Goal: Transaction & Acquisition: Purchase product/service

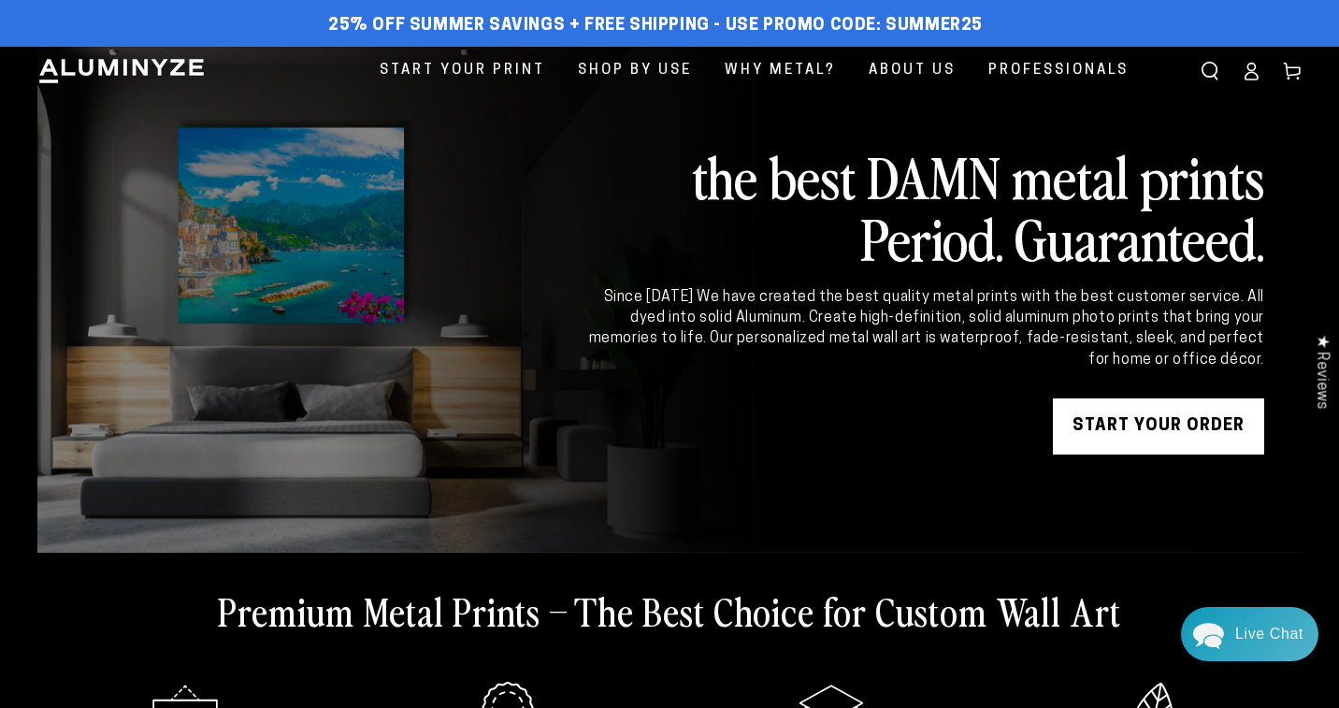
click at [1121, 430] on link "START YOUR Order" at bounding box center [1158, 426] width 211 height 56
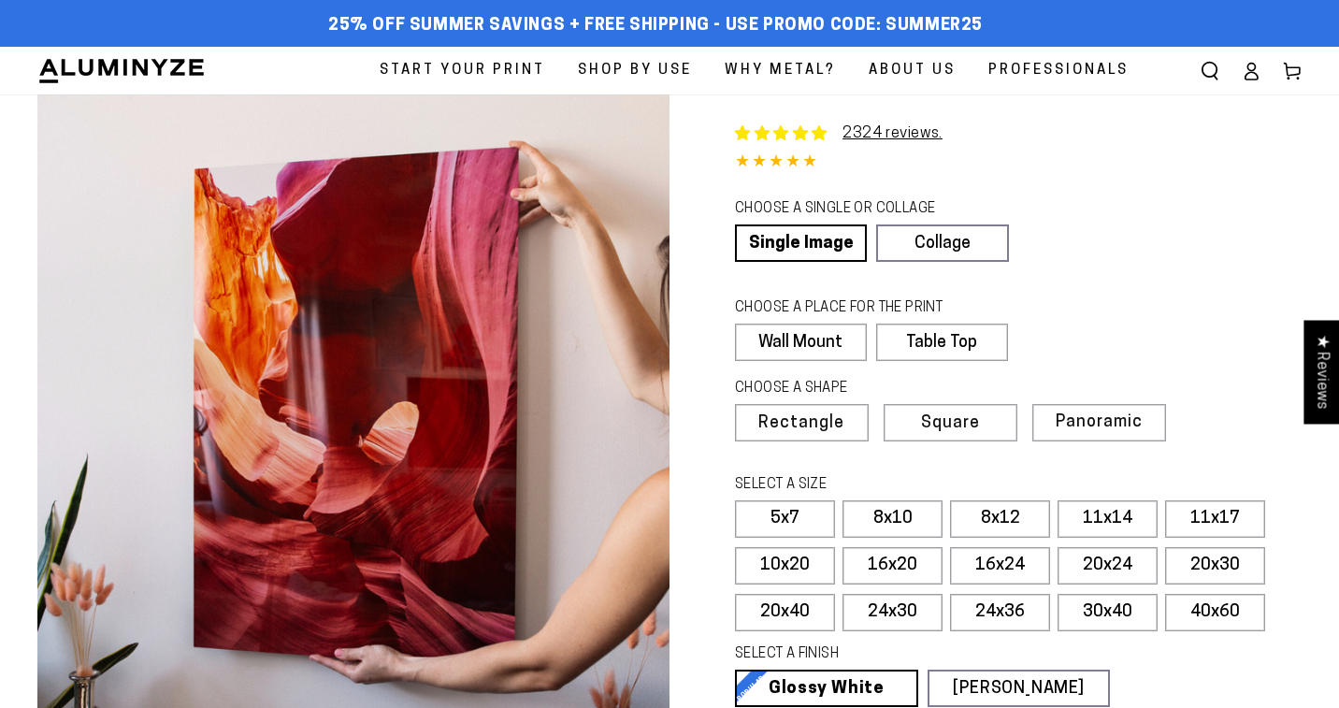
select select "**********"
click at [790, 238] on link "Single Image" at bounding box center [799, 242] width 128 height 37
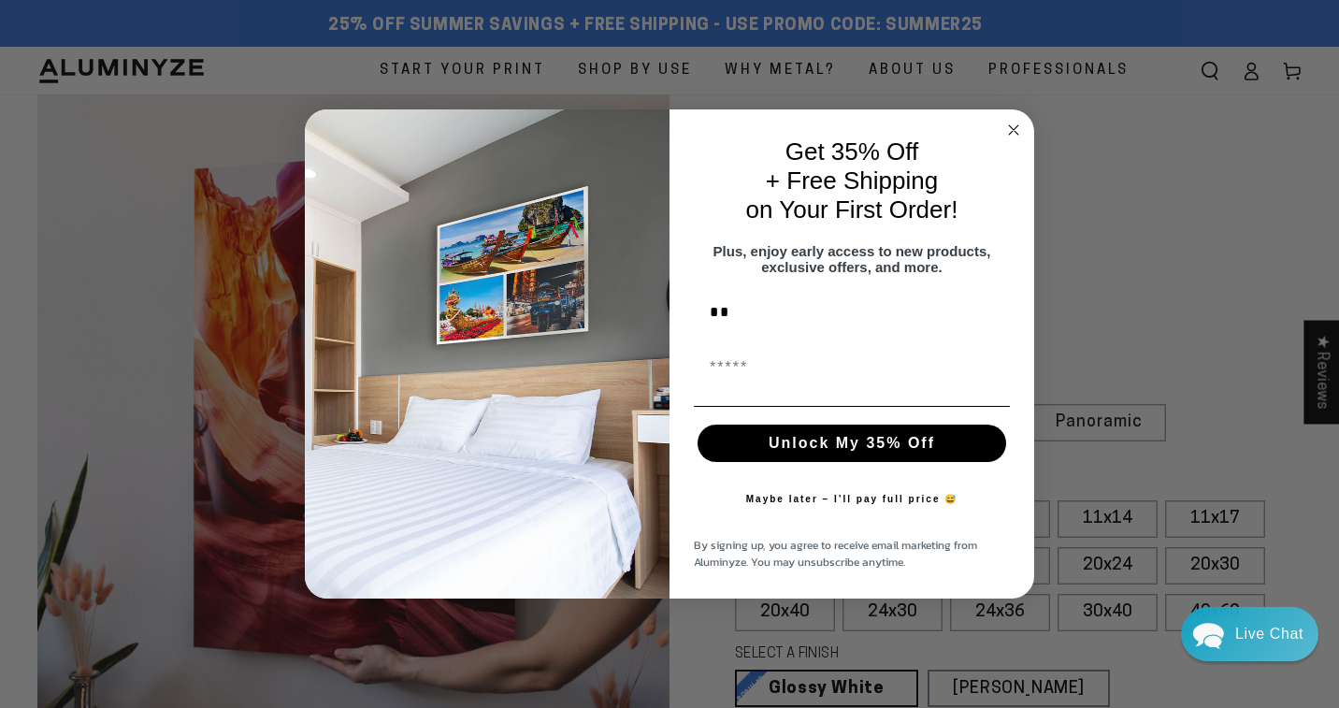
type input "*"
type input "****"
type input "**********"
click at [805, 457] on button "Unlock My 35% Off" at bounding box center [851, 442] width 308 height 37
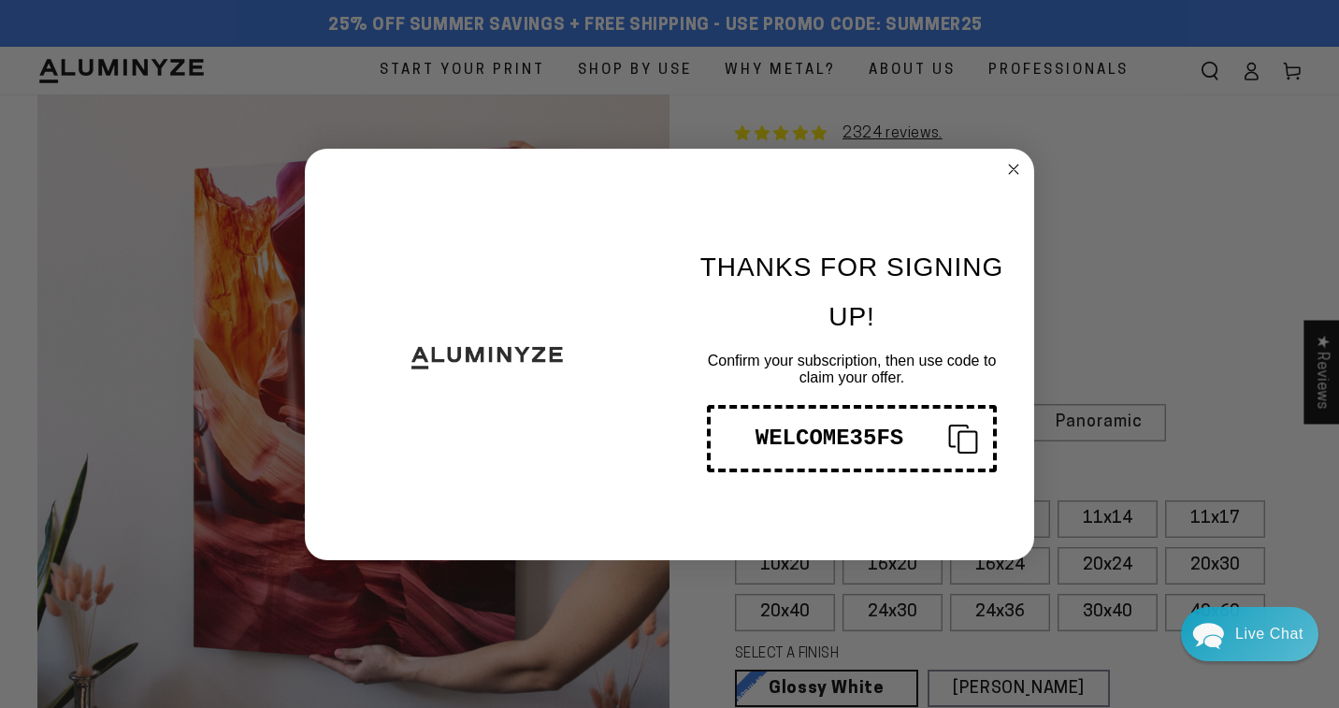
click at [964, 440] on icon "Copy coupon code" at bounding box center [955, 438] width 45 height 30
click at [1015, 168] on circle "Close dialog" at bounding box center [1013, 168] width 21 height 21
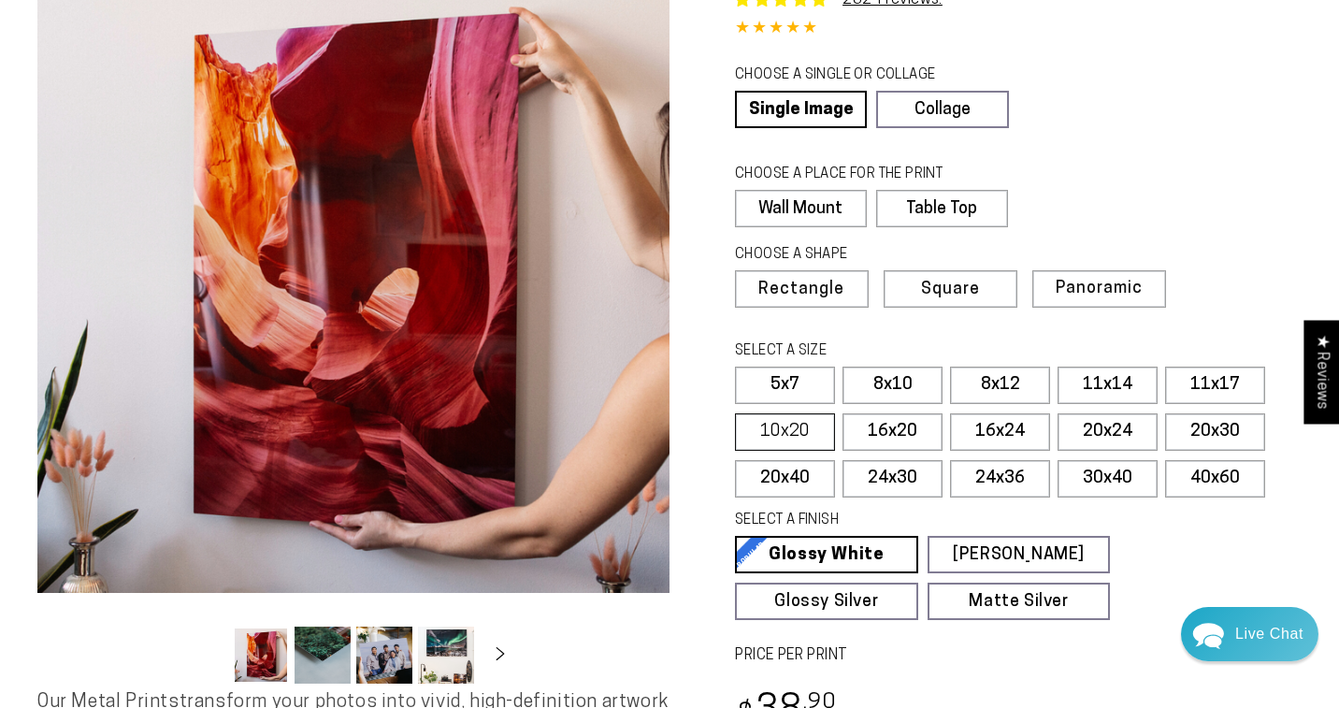
scroll to position [146, 0]
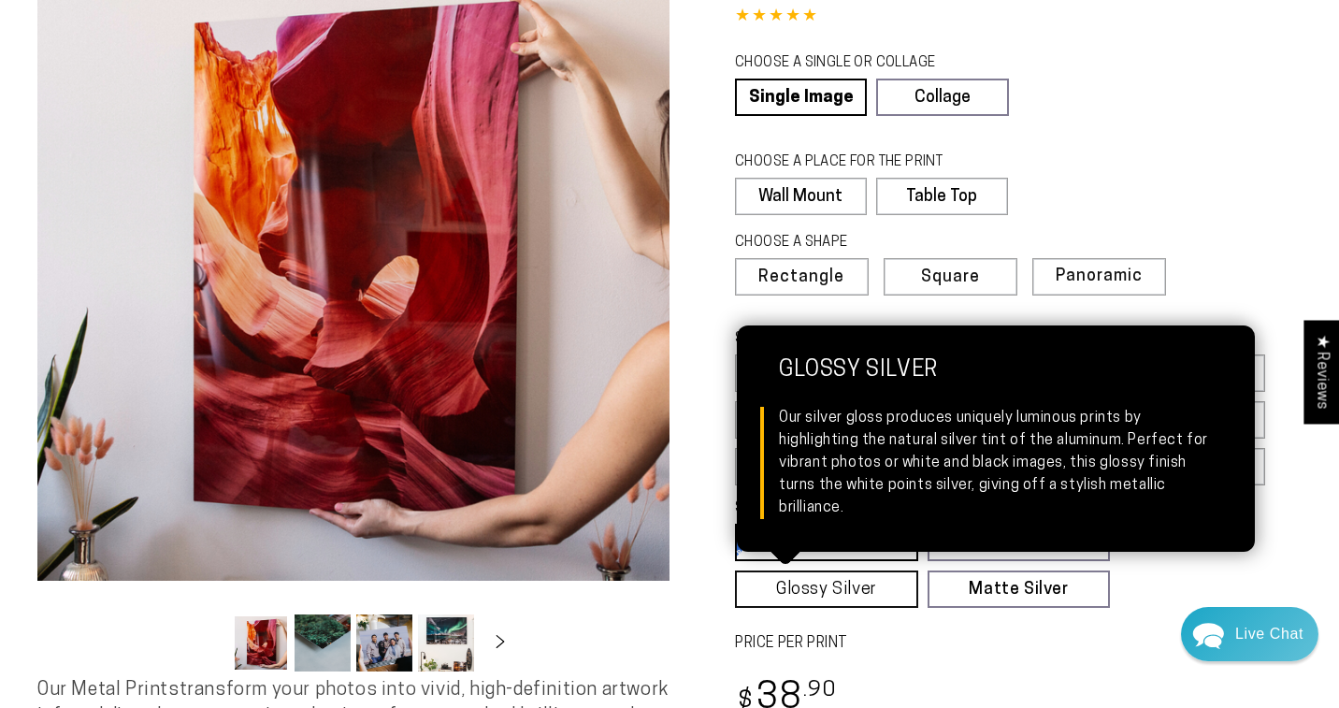
click at [853, 587] on link "Glossy Silver Glossy Silver Our silver gloss produces uniquely luminous prints …" at bounding box center [826, 588] width 183 height 37
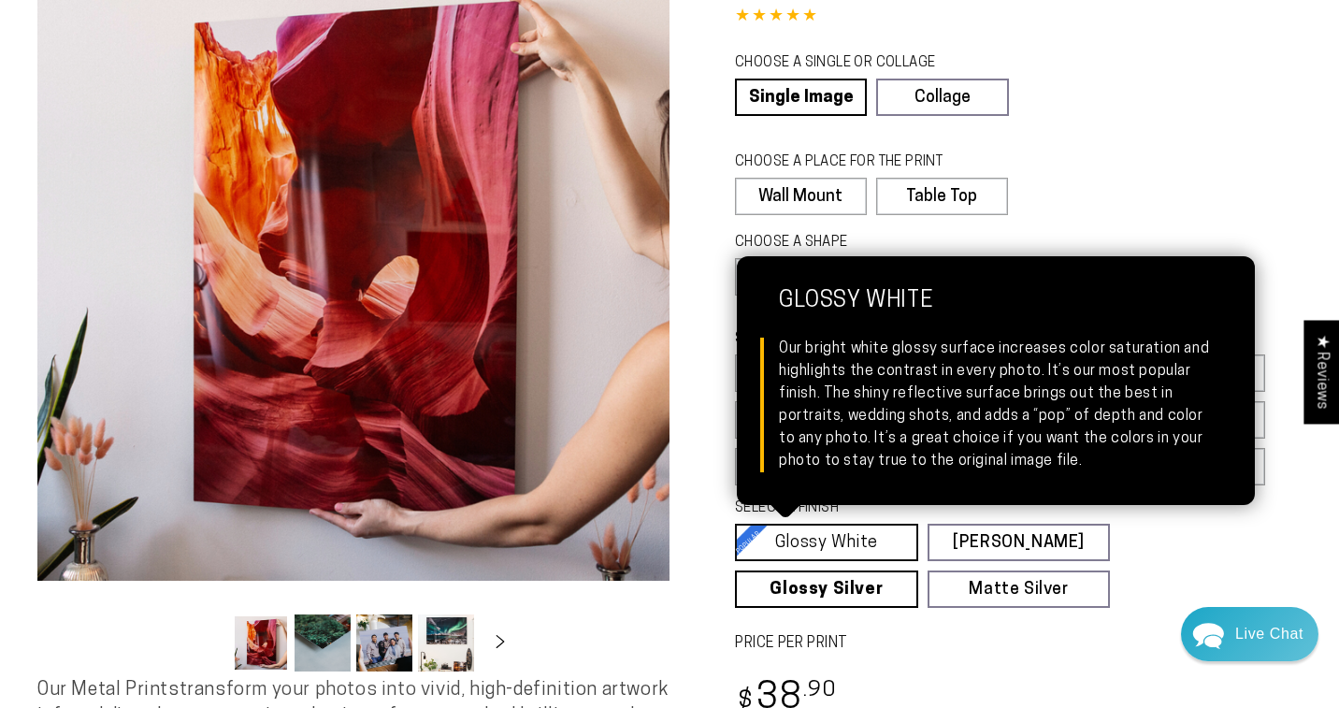
click at [854, 542] on link "Glossy White Glossy White Our bright white glossy surface increases color satur…" at bounding box center [826, 541] width 183 height 37
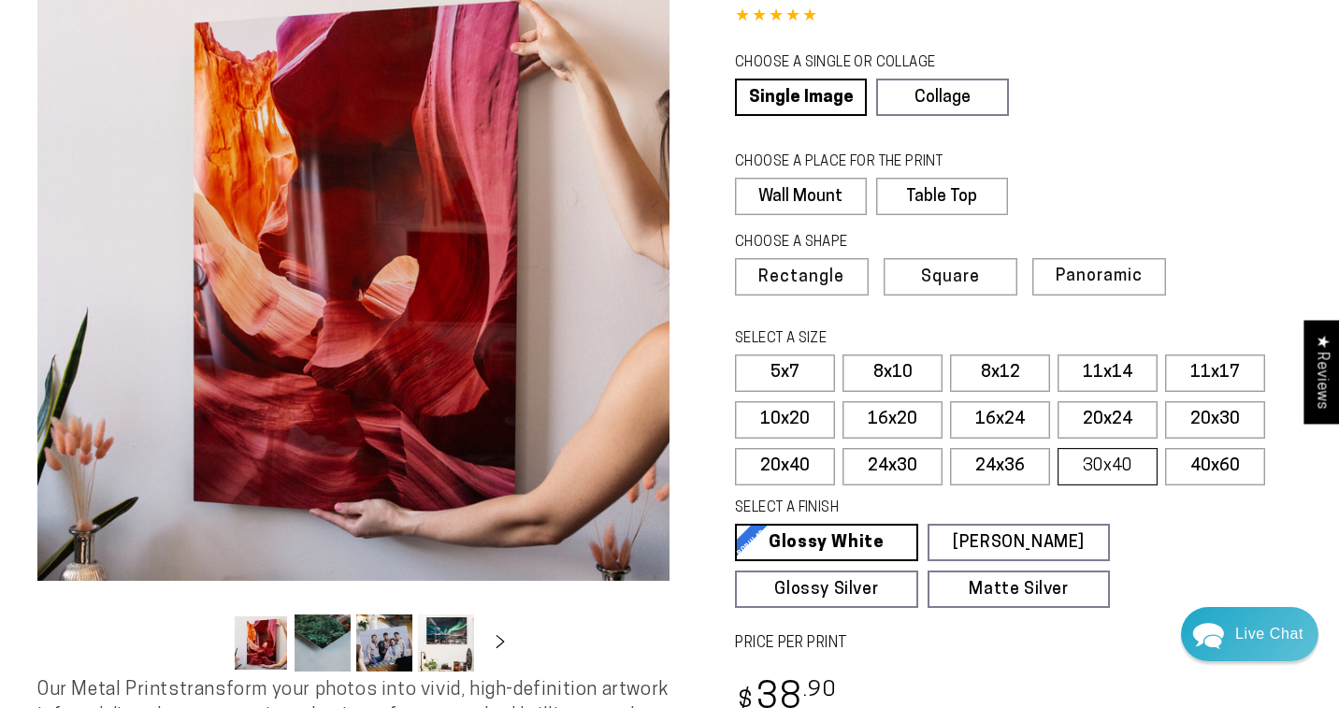
click at [1088, 467] on label "30x40" at bounding box center [1107, 466] width 100 height 37
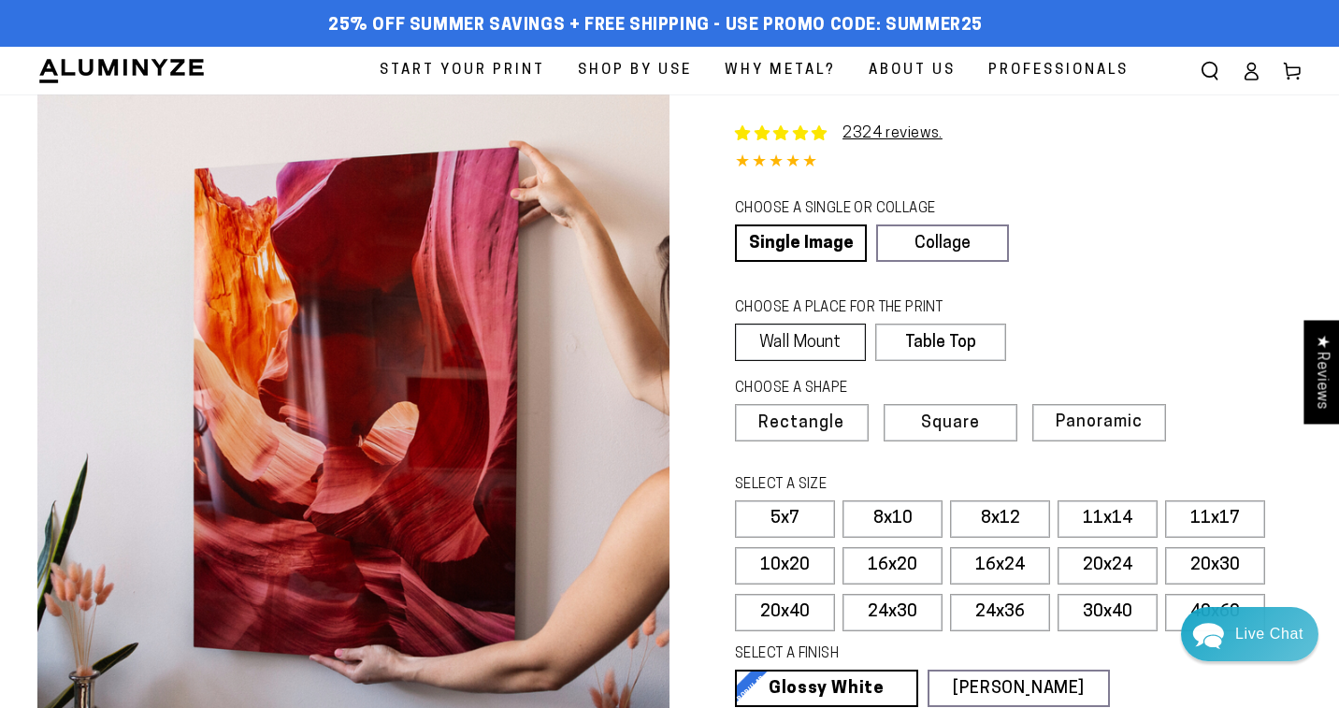
click at [824, 337] on label "Wall Mount" at bounding box center [800, 341] width 131 height 37
click at [1080, 616] on label "30x40" at bounding box center [1107, 612] width 100 height 37
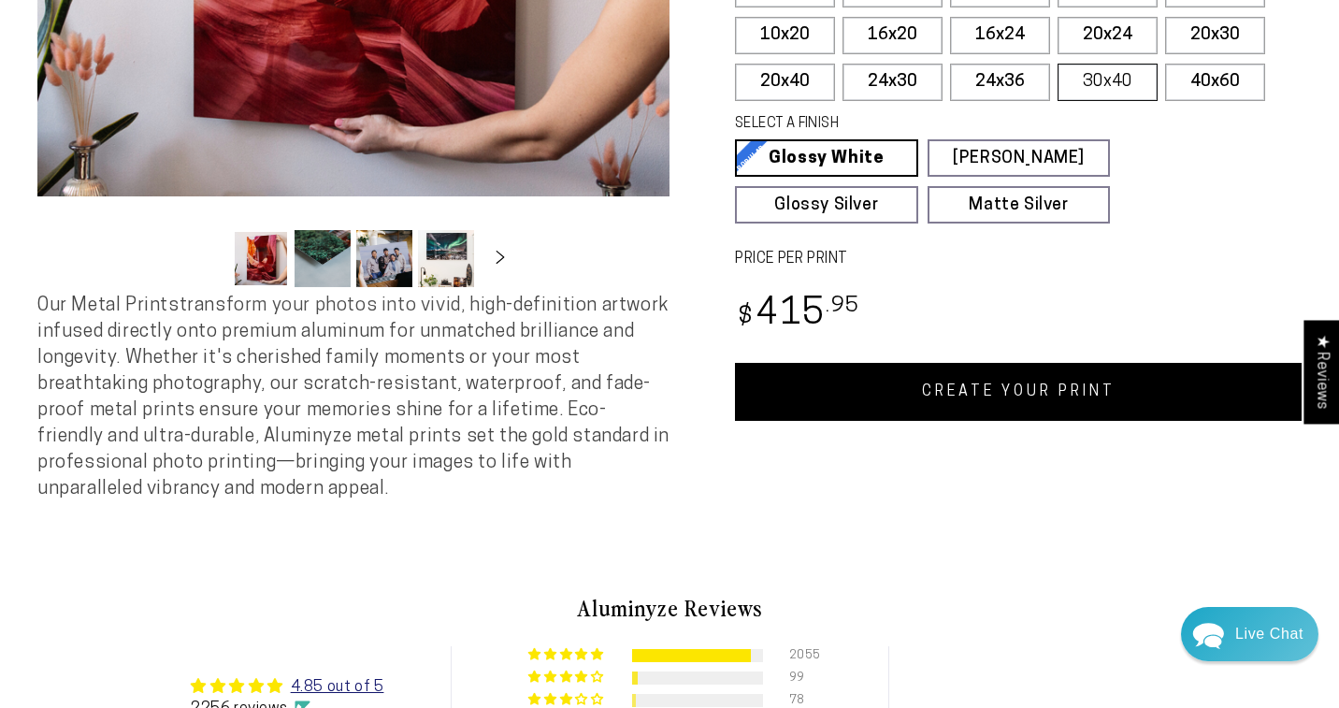
scroll to position [566, 0]
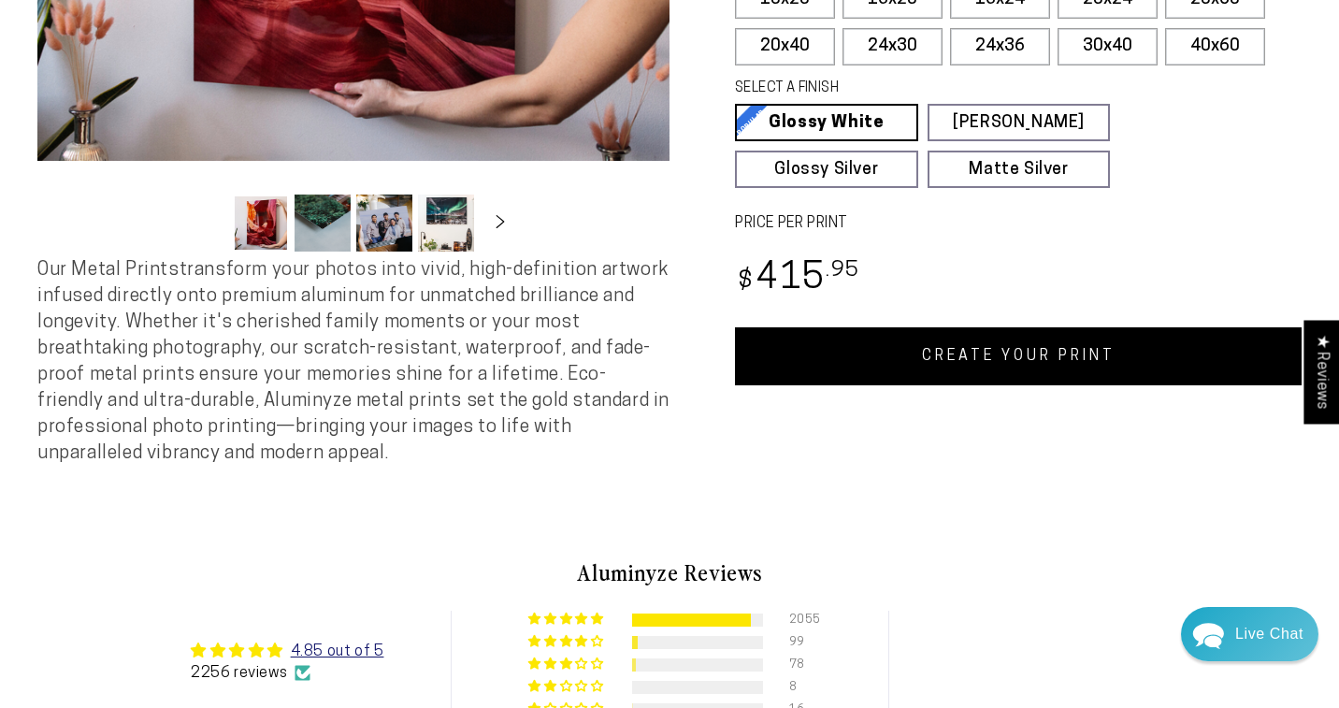
click at [1011, 351] on link "CREATE YOUR PRINT" at bounding box center [1018, 356] width 566 height 58
